Goal: Book appointment/travel/reservation

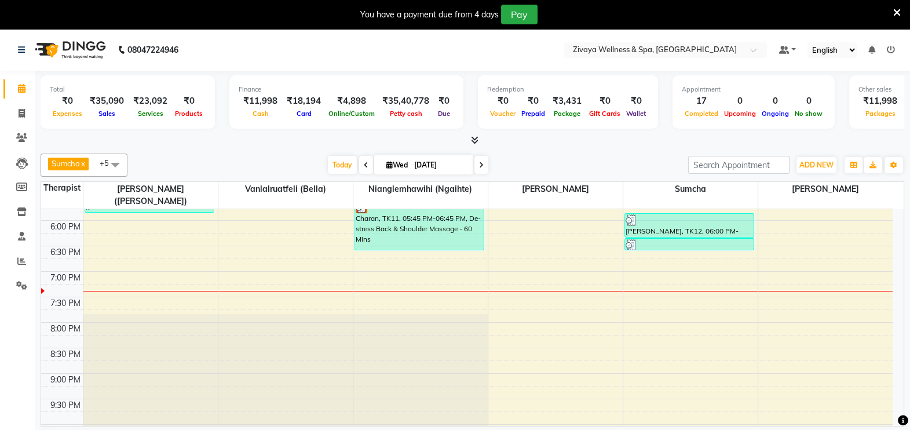
scroll to position [905, 0]
select select "58858"
select select "tentative"
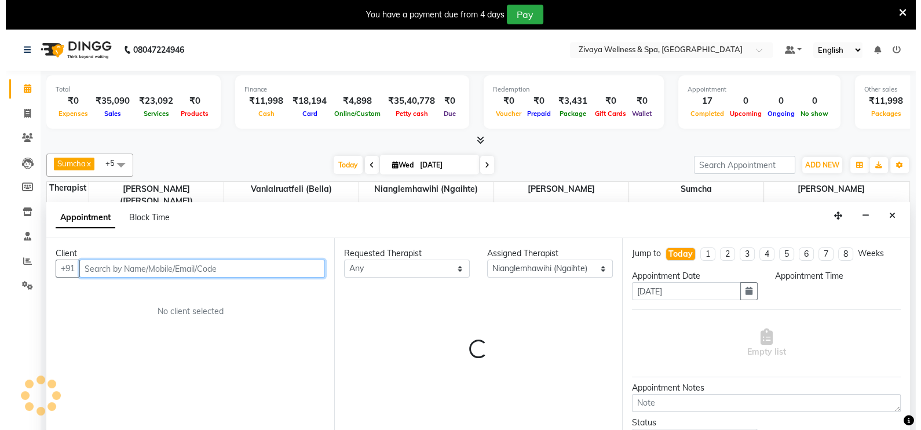
scroll to position [29, 0]
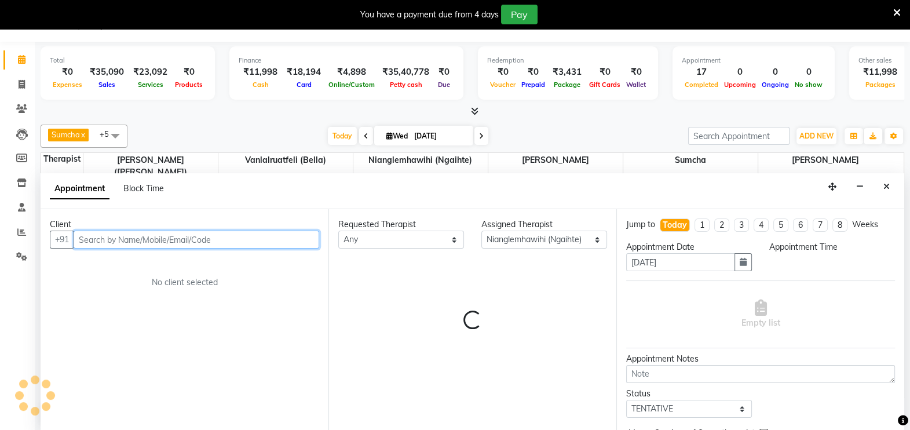
select select "1140"
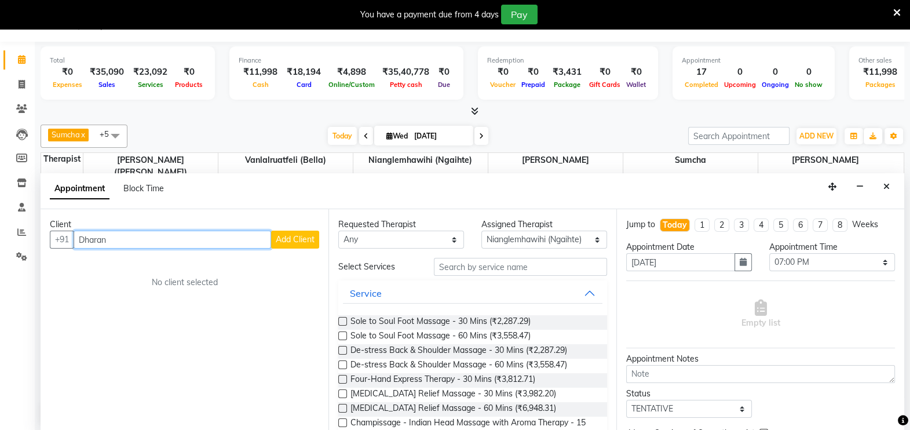
type input "Dharan"
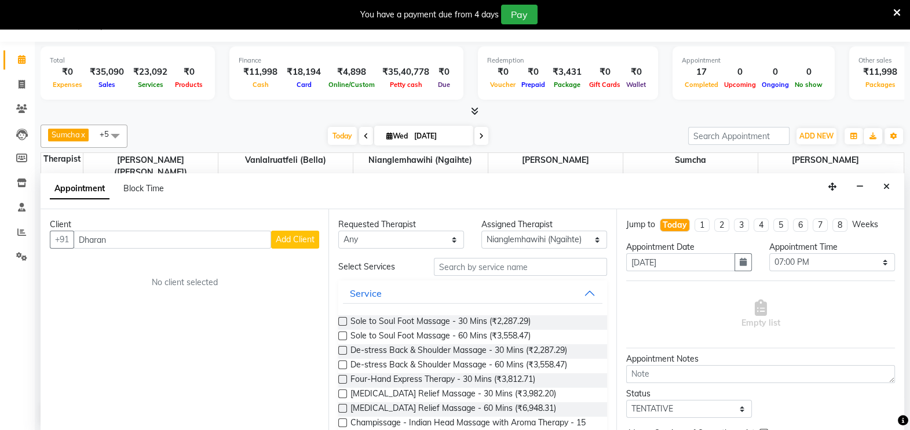
click at [302, 235] on span "Add Client" at bounding box center [295, 239] width 39 height 10
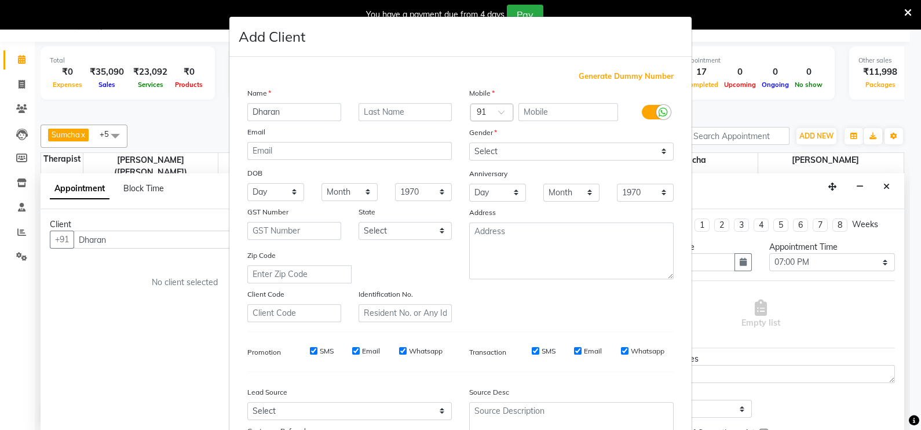
click at [585, 78] on span "Generate Dummy Number" at bounding box center [626, 77] width 95 height 12
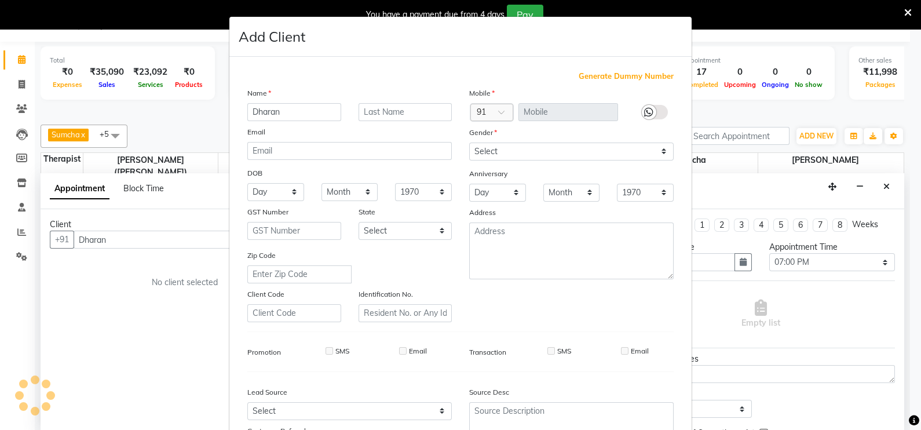
type input "1311800001657"
checkbox input "false"
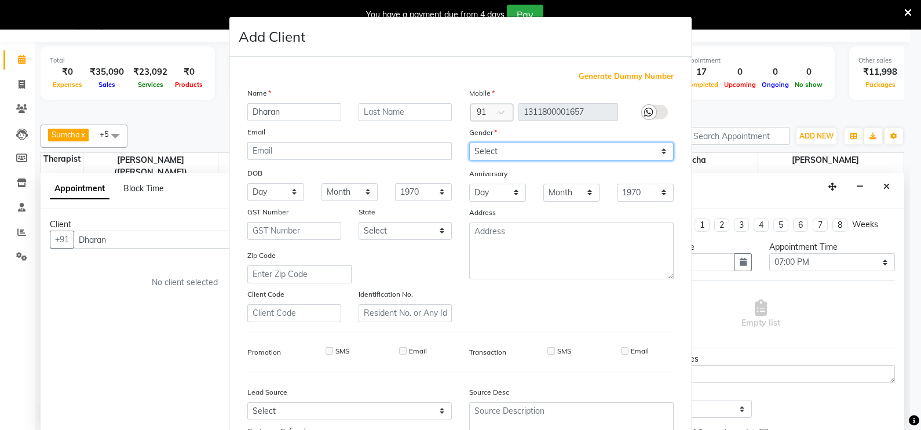
click at [545, 156] on select "Select [DEMOGRAPHIC_DATA] [DEMOGRAPHIC_DATA] Other Prefer Not To Say" at bounding box center [571, 151] width 204 height 18
select select "[DEMOGRAPHIC_DATA]"
click at [469, 143] on select "Select [DEMOGRAPHIC_DATA] [DEMOGRAPHIC_DATA] Other Prefer Not To Say" at bounding box center [571, 151] width 204 height 18
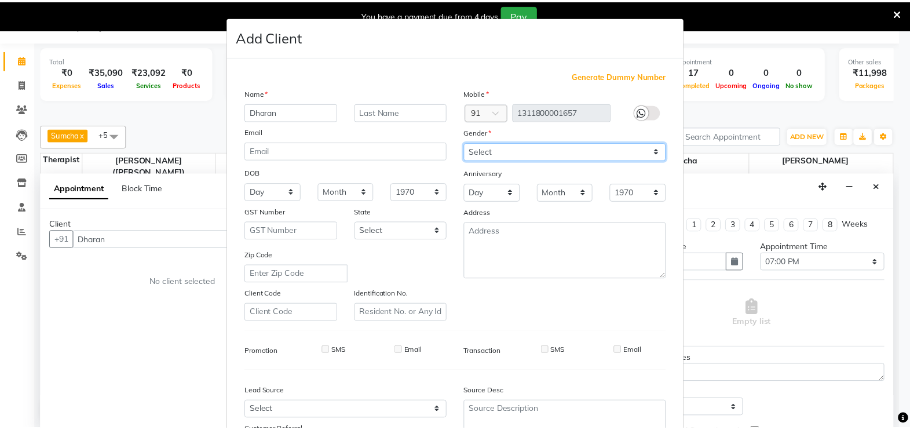
scroll to position [111, 0]
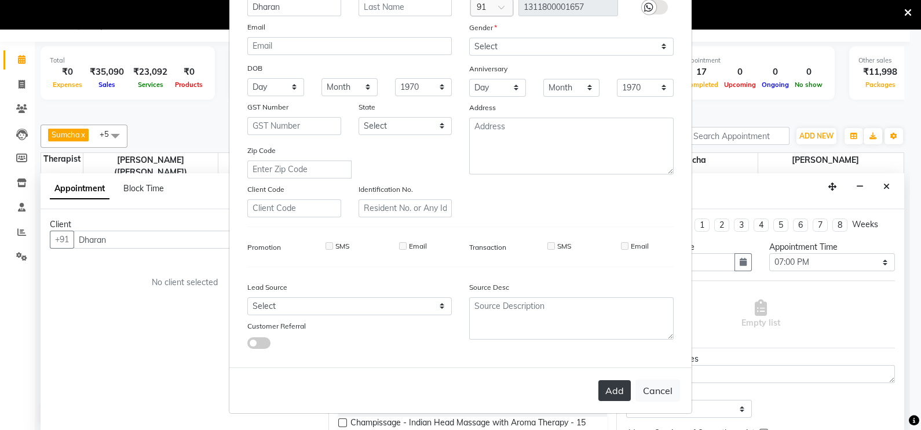
click at [605, 386] on button "Add" at bounding box center [614, 390] width 32 height 21
type input "1311800001657"
select select
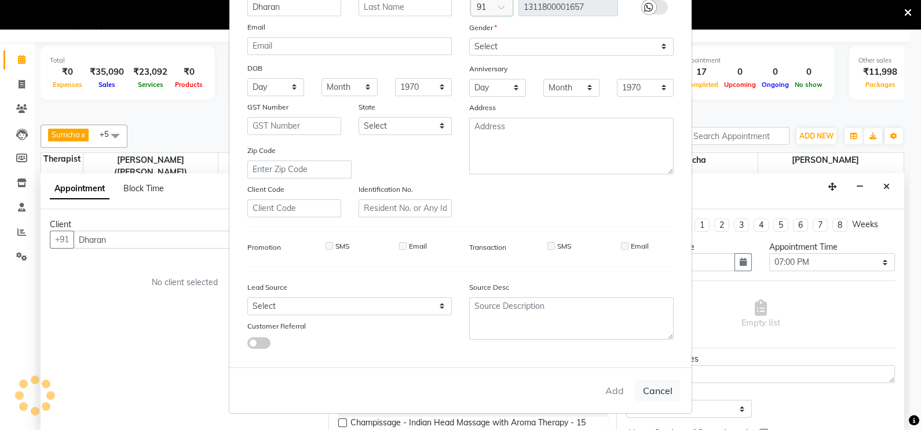
select select
checkbox input "false"
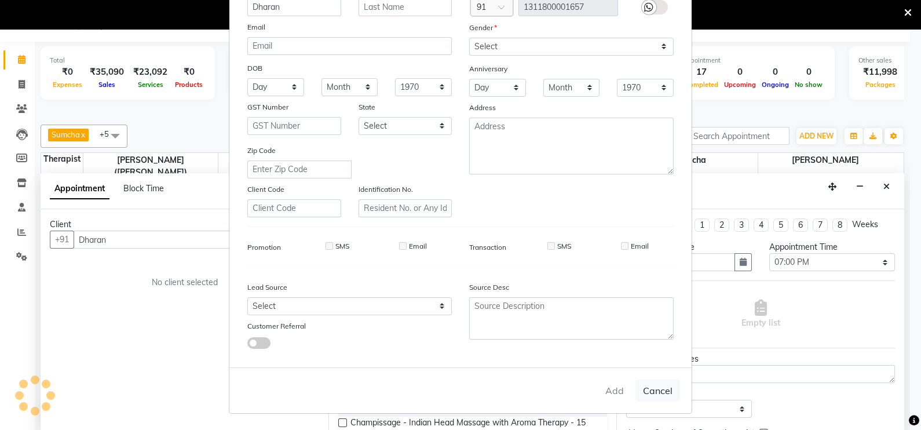
checkbox input "false"
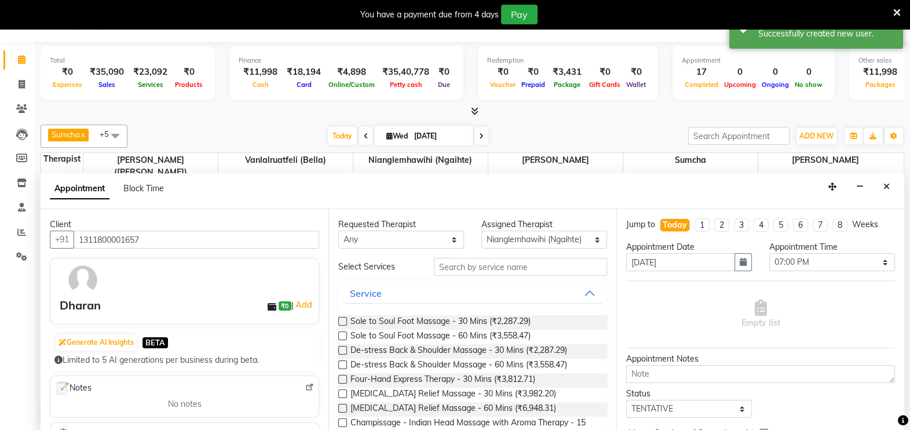
click at [345, 363] on label at bounding box center [342, 364] width 9 height 9
click at [345, 363] on input "checkbox" at bounding box center [342, 366] width 8 height 8
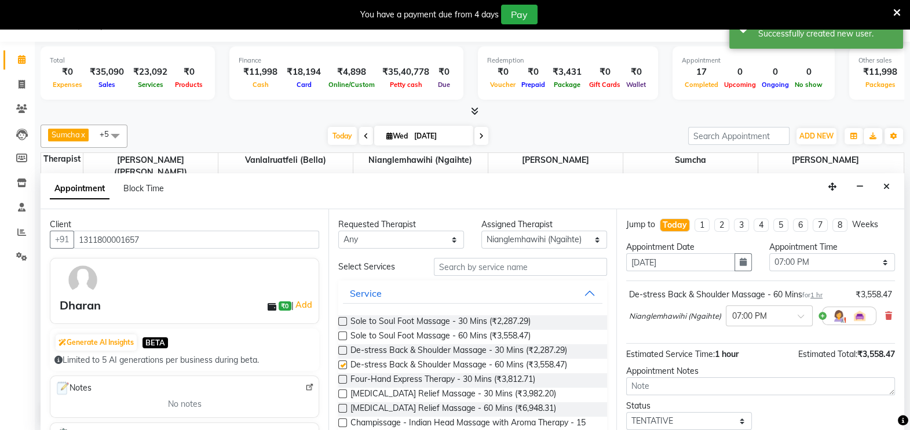
checkbox input "false"
click at [831, 263] on select "Select 12:00 AM 12:15 AM 12:30 AM 12:45 AM 01:00 AM 01:15 AM 01:30 AM 01:45 AM …" at bounding box center [832, 262] width 126 height 18
select select "1155"
click at [769, 253] on select "Select 12:00 AM 12:15 AM 12:30 AM 12:45 AM 01:00 AM 01:15 AM 01:30 AM 01:45 AM …" at bounding box center [832, 262] width 126 height 18
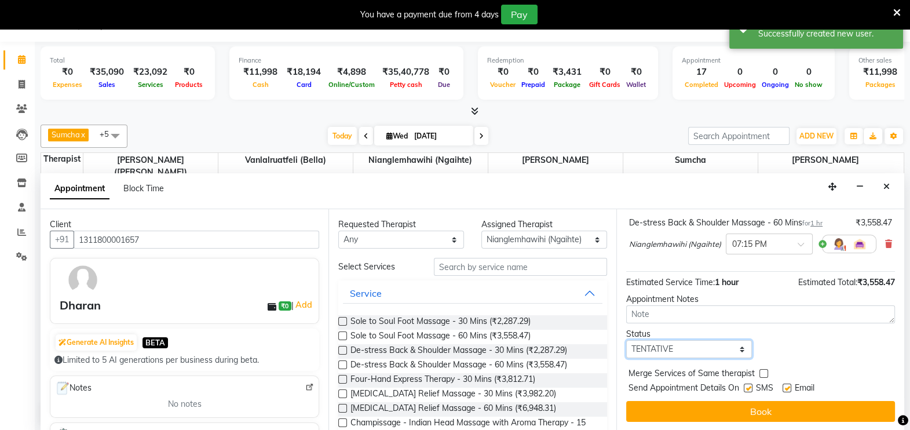
click at [739, 349] on select "Select TENTATIVE CONFIRM CHECK-IN UPCOMING" at bounding box center [689, 349] width 126 height 18
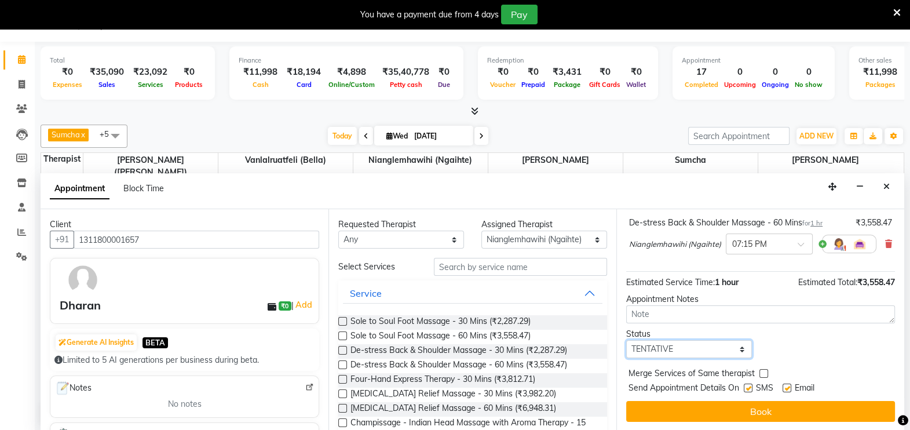
select select "confirm booking"
click at [626, 340] on select "Select TENTATIVE CONFIRM CHECK-IN UPCOMING" at bounding box center [689, 349] width 126 height 18
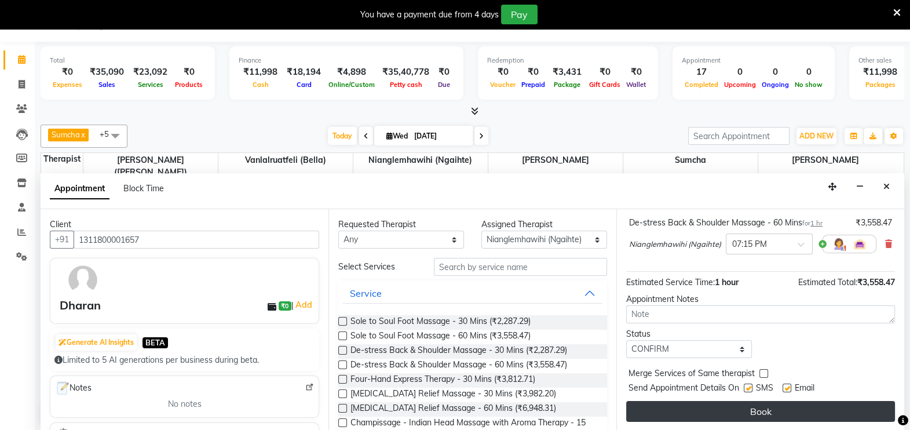
click at [750, 404] on button "Book" at bounding box center [760, 411] width 269 height 21
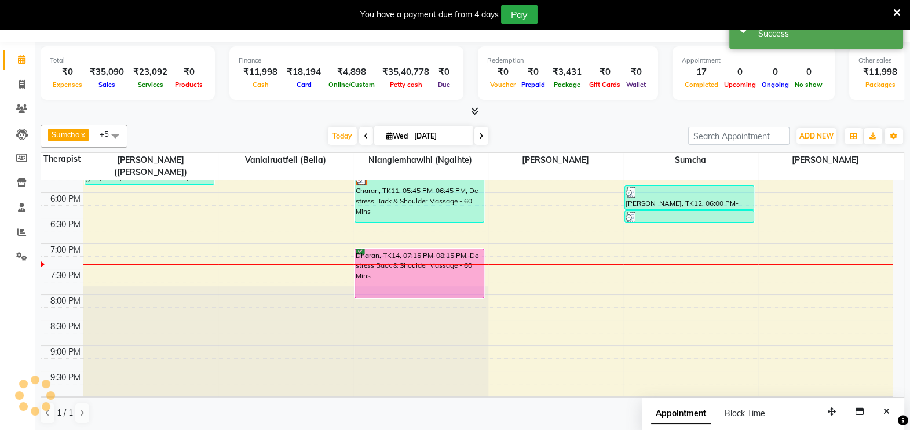
scroll to position [0, 0]
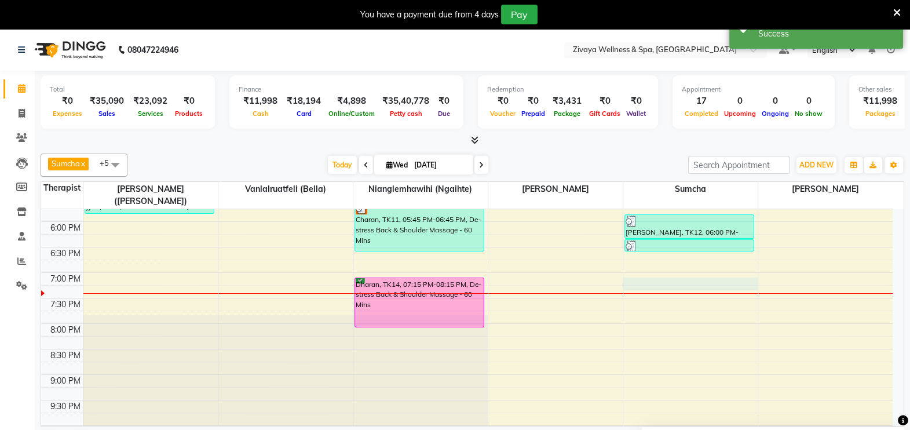
select select "63085"
select select "tentative"
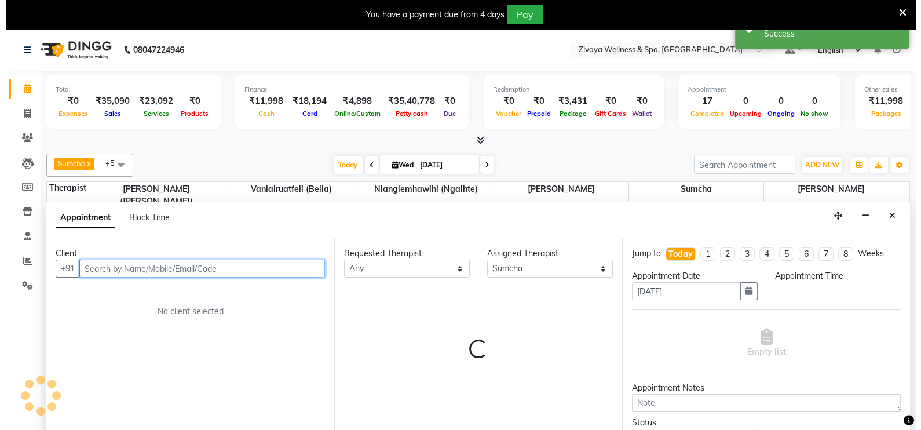
scroll to position [29, 0]
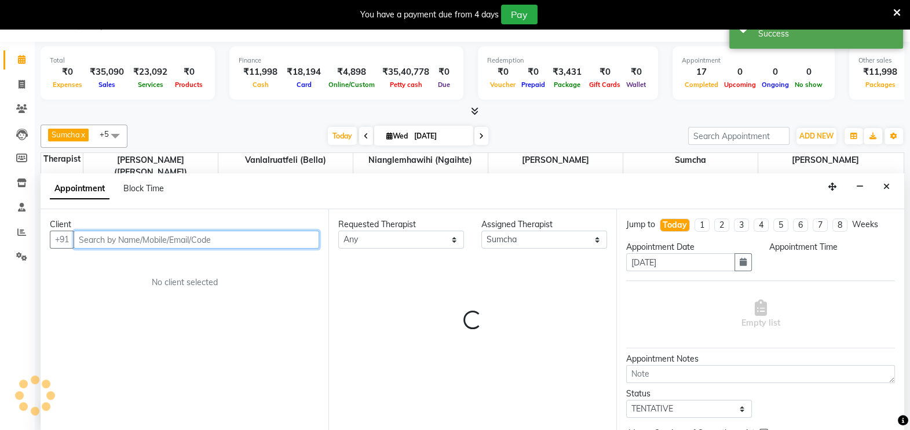
select select "1155"
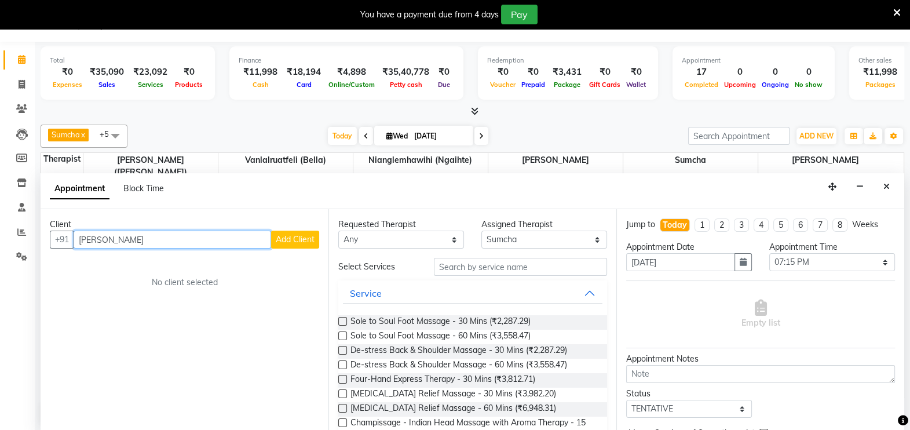
type input "[PERSON_NAME]"
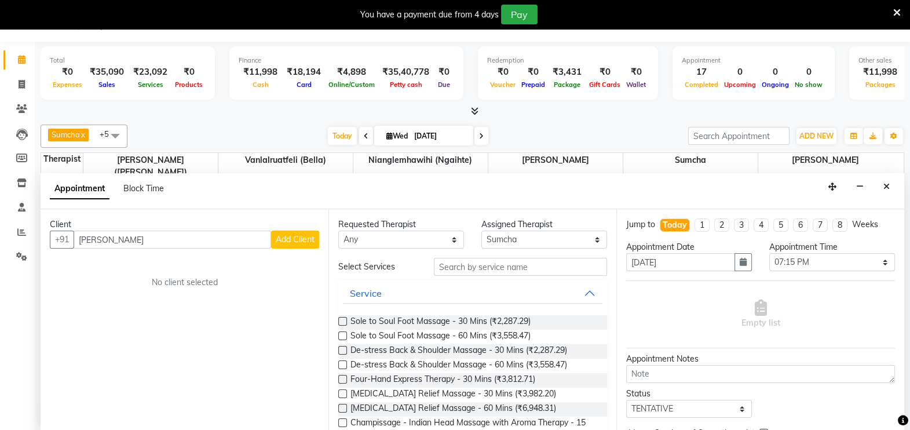
click at [298, 242] on span "Add Client" at bounding box center [295, 239] width 39 height 10
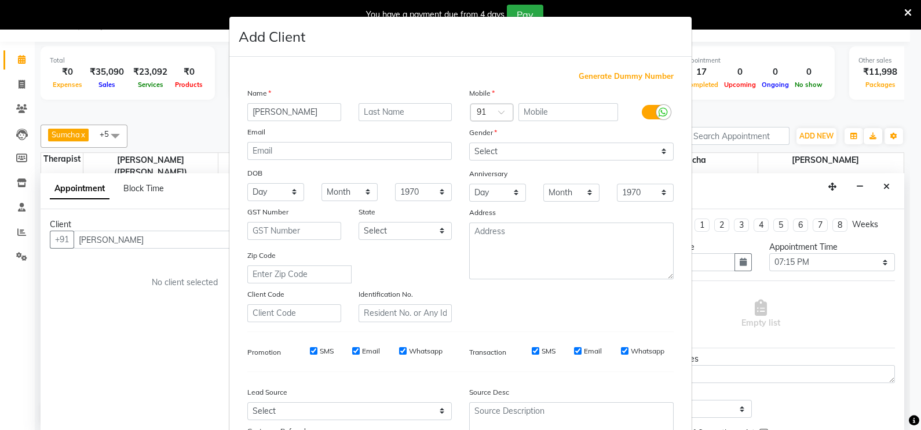
click at [582, 81] on span "Generate Dummy Number" at bounding box center [626, 77] width 95 height 12
type input "1311800001658"
checkbox input "false"
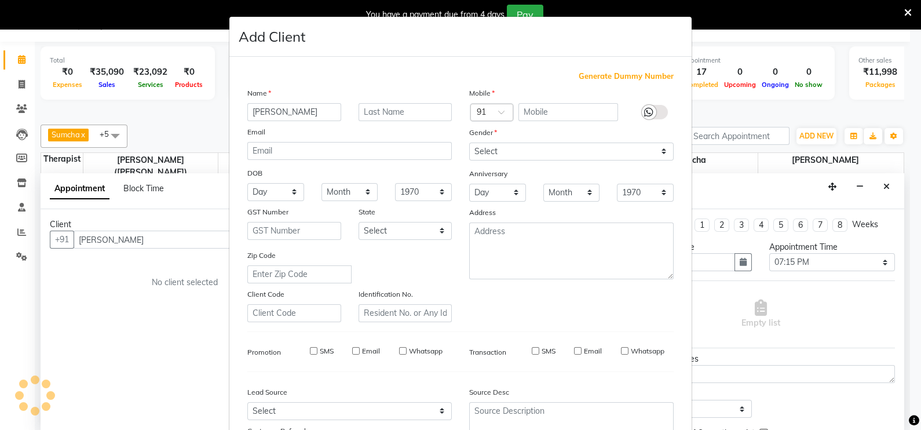
checkbox input "false"
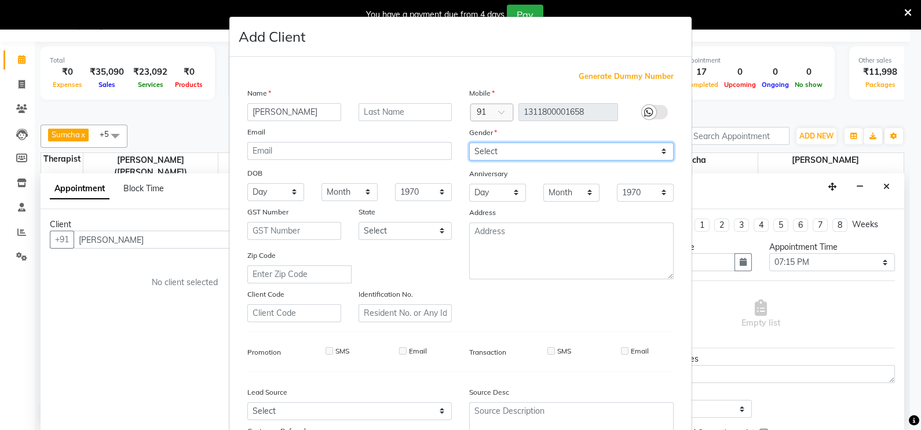
click at [518, 153] on select "Select [DEMOGRAPHIC_DATA] [DEMOGRAPHIC_DATA] Other Prefer Not To Say" at bounding box center [571, 151] width 204 height 18
select select "[DEMOGRAPHIC_DATA]"
click at [469, 143] on select "Select [DEMOGRAPHIC_DATA] [DEMOGRAPHIC_DATA] Other Prefer Not To Say" at bounding box center [571, 151] width 204 height 18
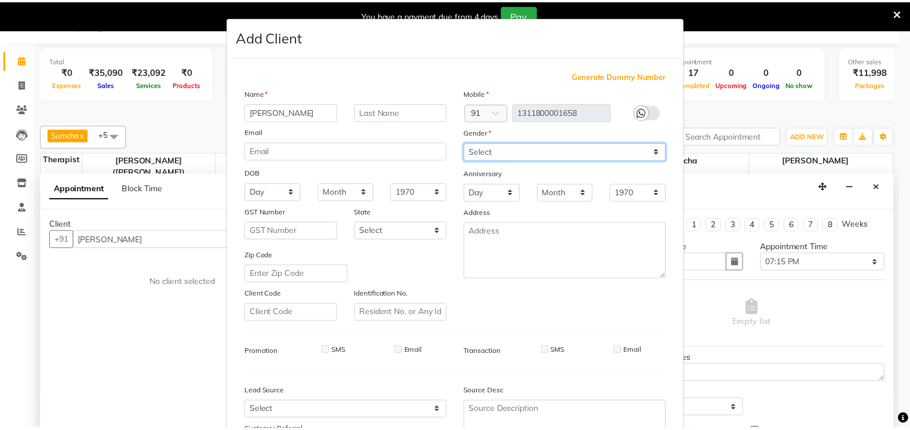
scroll to position [111, 0]
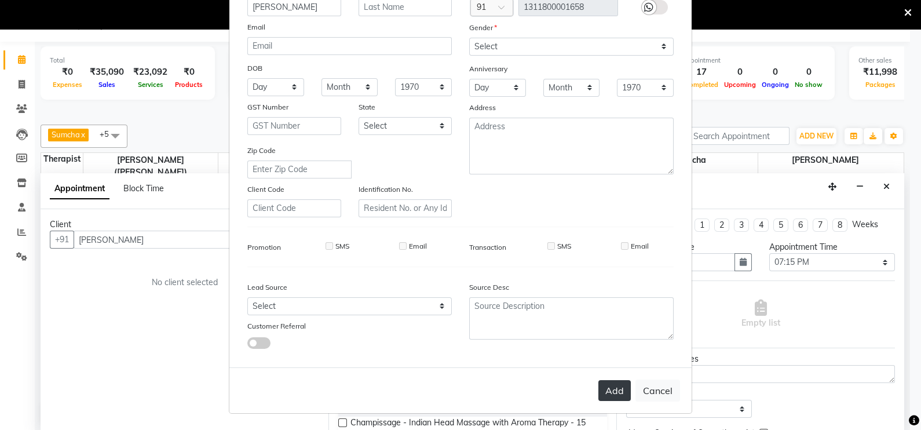
click at [606, 386] on button "Add" at bounding box center [614, 390] width 32 height 21
type input "1311800001658"
select select
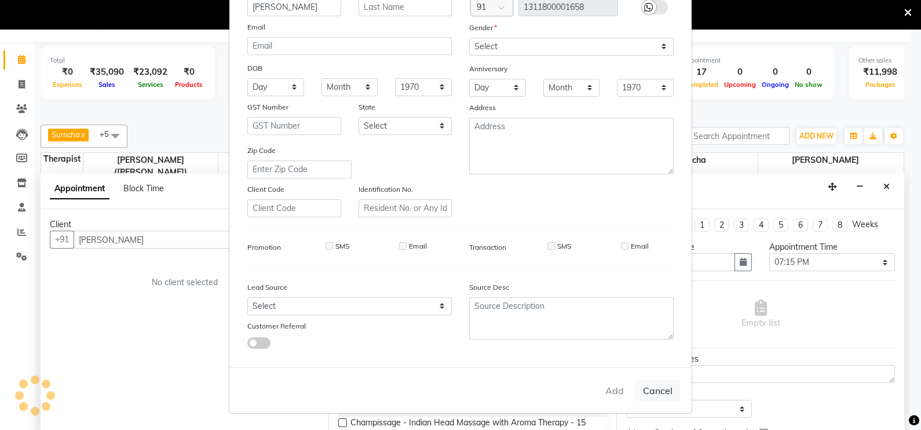
select select
checkbox input "false"
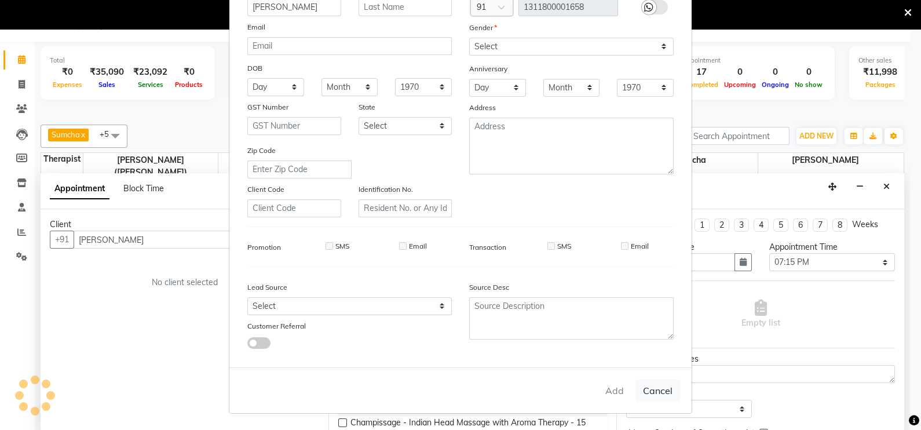
checkbox input "false"
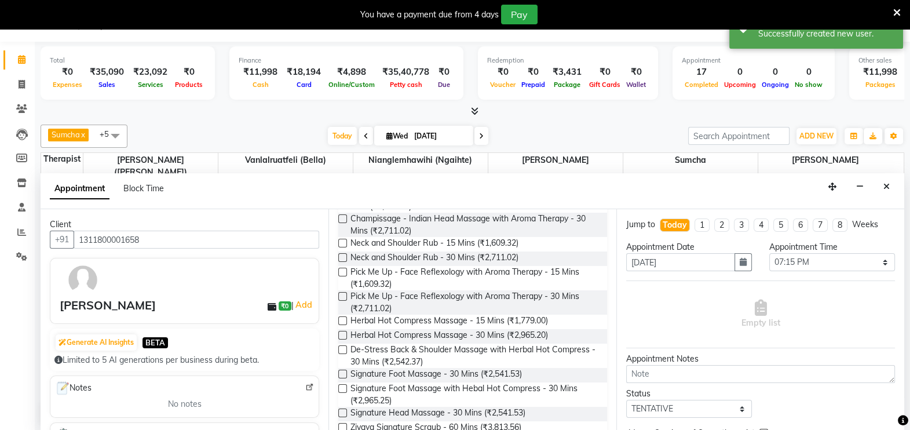
scroll to position [230, 0]
click at [343, 371] on label at bounding box center [342, 372] width 9 height 9
click at [343, 371] on input "checkbox" at bounding box center [342, 374] width 8 height 8
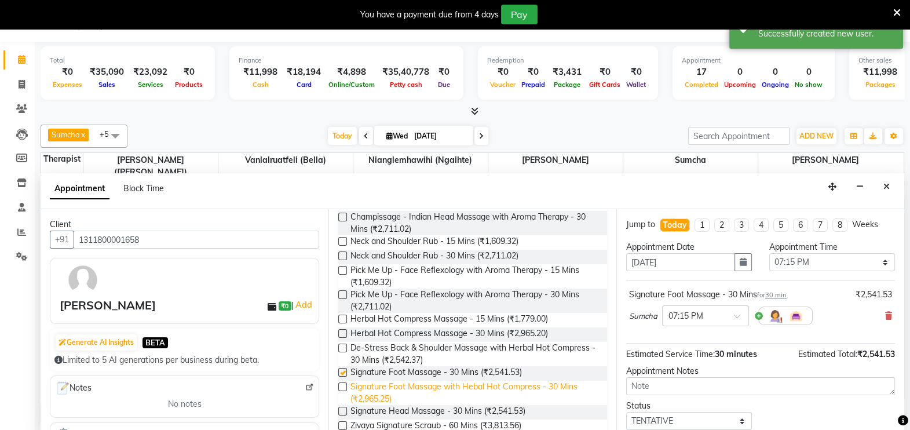
checkbox input "false"
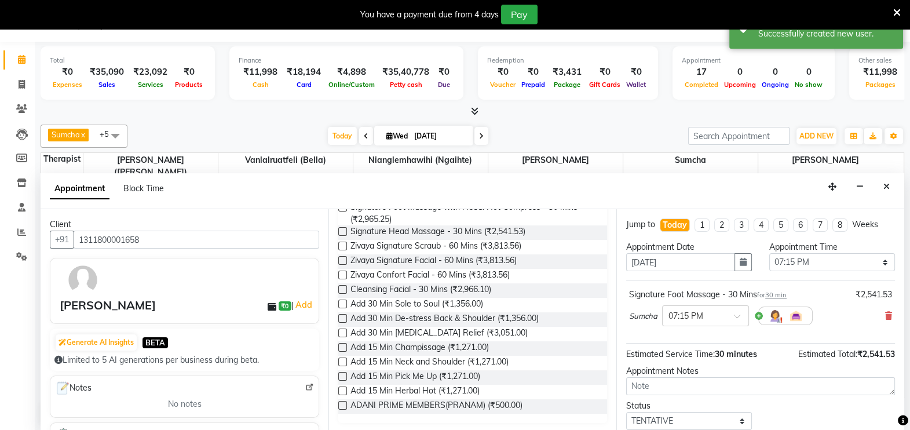
click at [343, 345] on label at bounding box center [342, 347] width 9 height 9
click at [343, 345] on input "checkbox" at bounding box center [342, 349] width 8 height 8
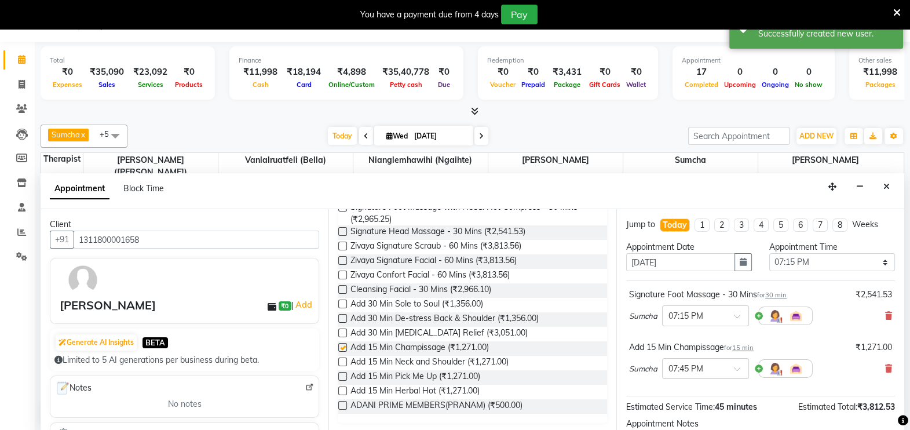
checkbox input "false"
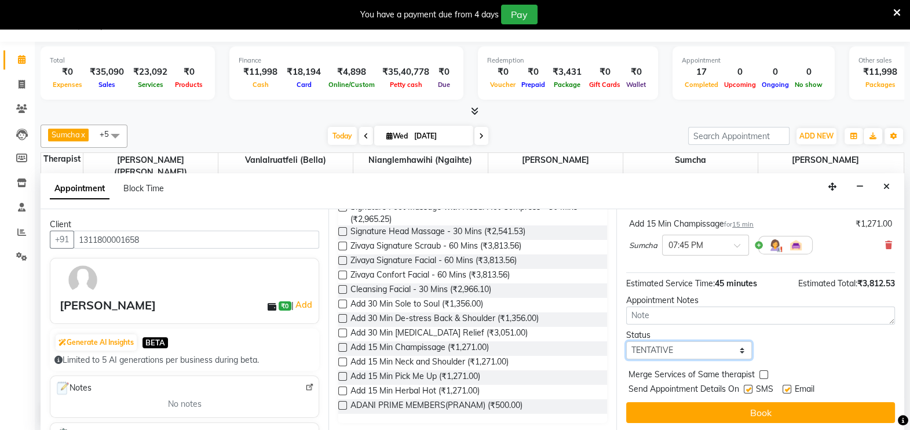
click at [734, 349] on select "Select TENTATIVE CONFIRM CHECK-IN UPCOMING" at bounding box center [689, 350] width 126 height 18
select select "confirm booking"
click at [626, 341] on select "Select TENTATIVE CONFIRM CHECK-IN UPCOMING" at bounding box center [689, 350] width 126 height 18
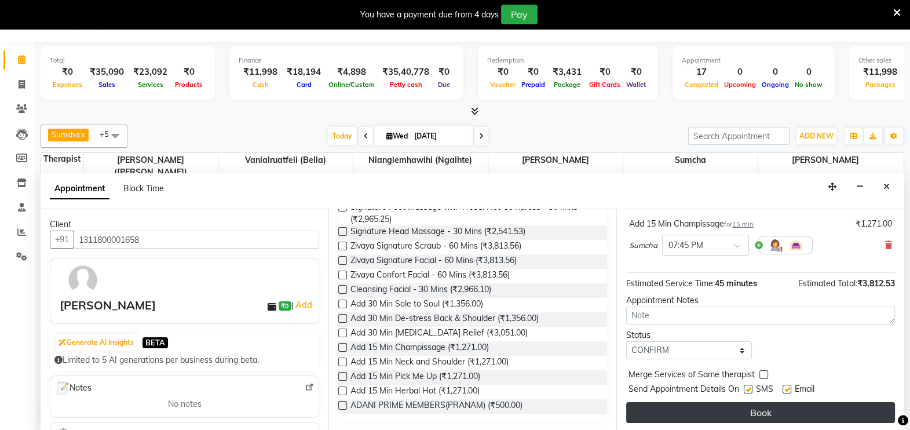
click at [762, 409] on button "Book" at bounding box center [760, 412] width 269 height 21
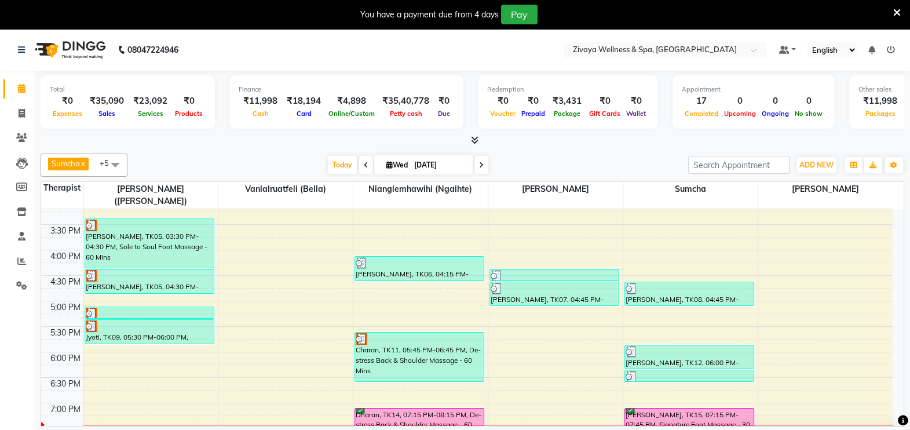
scroll to position [780, 0]
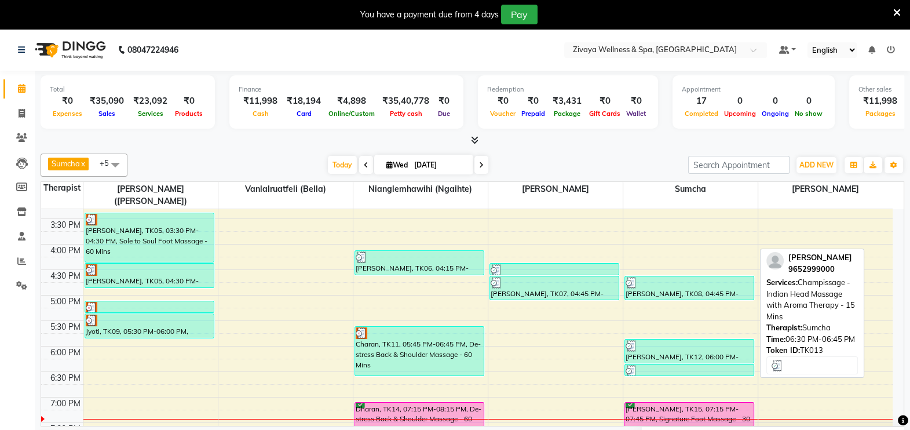
click at [654, 365] on div at bounding box center [688, 371] width 127 height 12
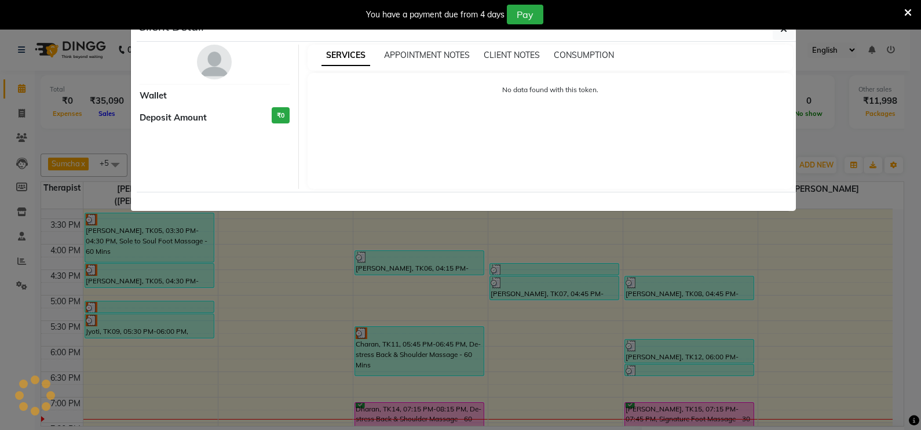
select select "3"
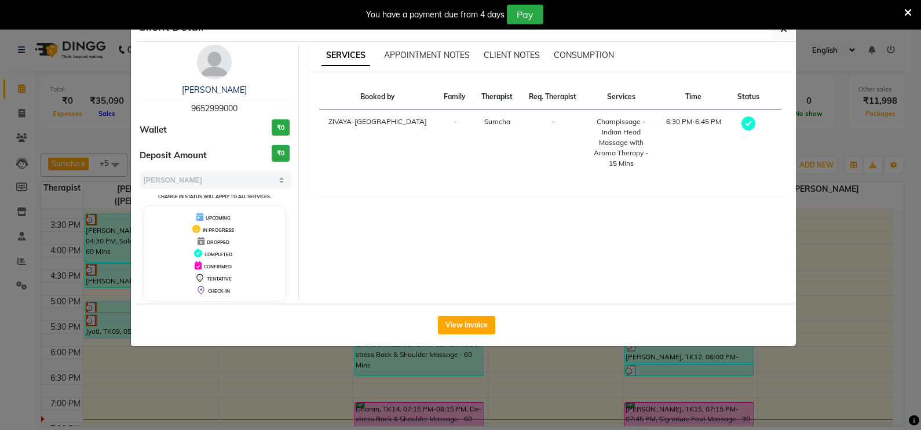
click at [588, 354] on ngb-modal-window "Client Detail [PERSON_NAME] 9652999000 Wallet ₹0 Deposit Amount ₹0 Select MARK …" at bounding box center [460, 215] width 921 height 430
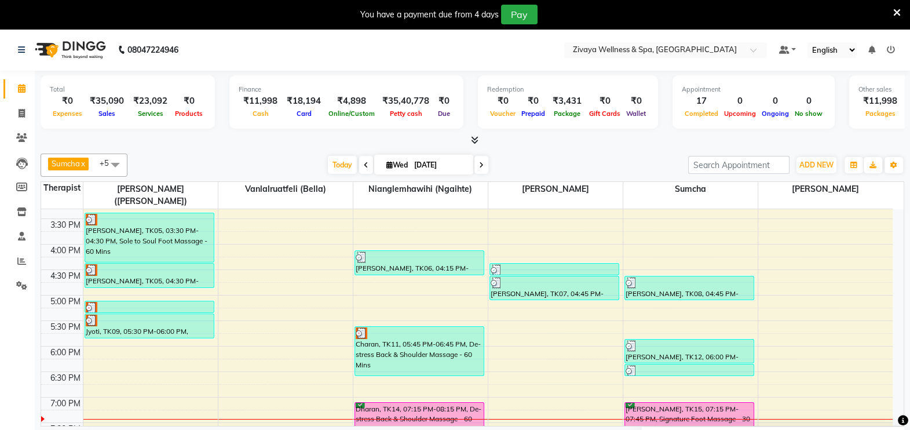
click at [894, 9] on icon at bounding box center [897, 13] width 8 height 10
